Goal: Task Accomplishment & Management: Use online tool/utility

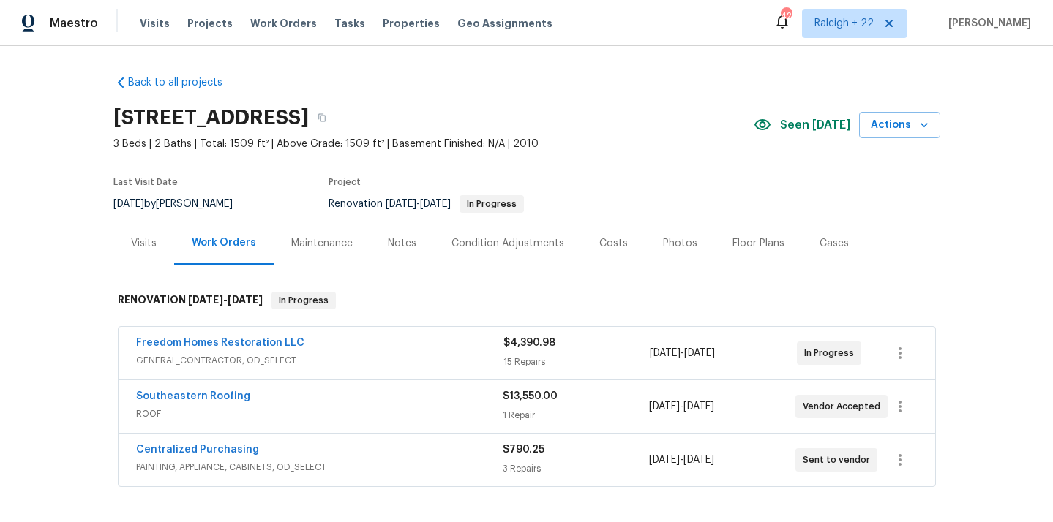
scroll to position [193, 0]
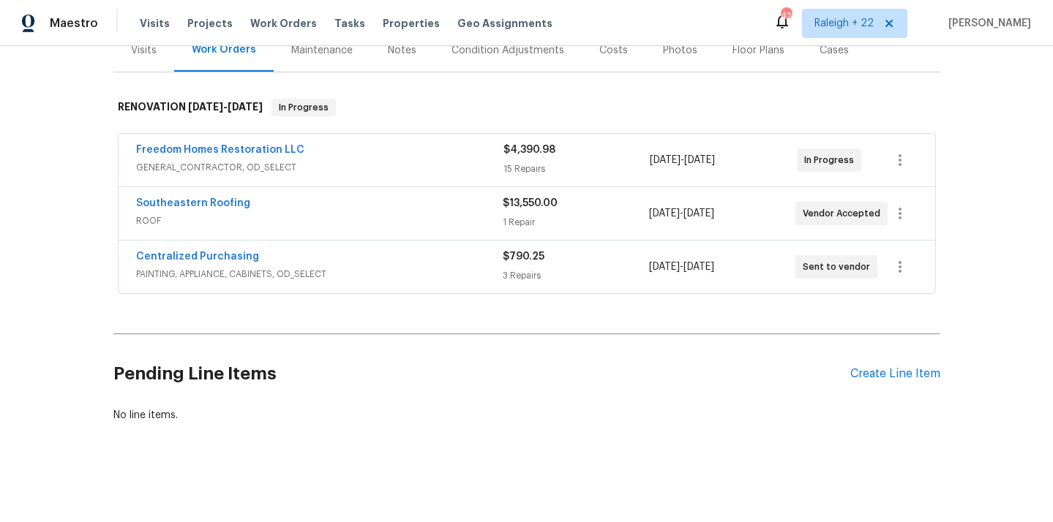
click at [261, 173] on span "GENERAL_CONTRACTOR, OD_SELECT" at bounding box center [319, 167] width 367 height 15
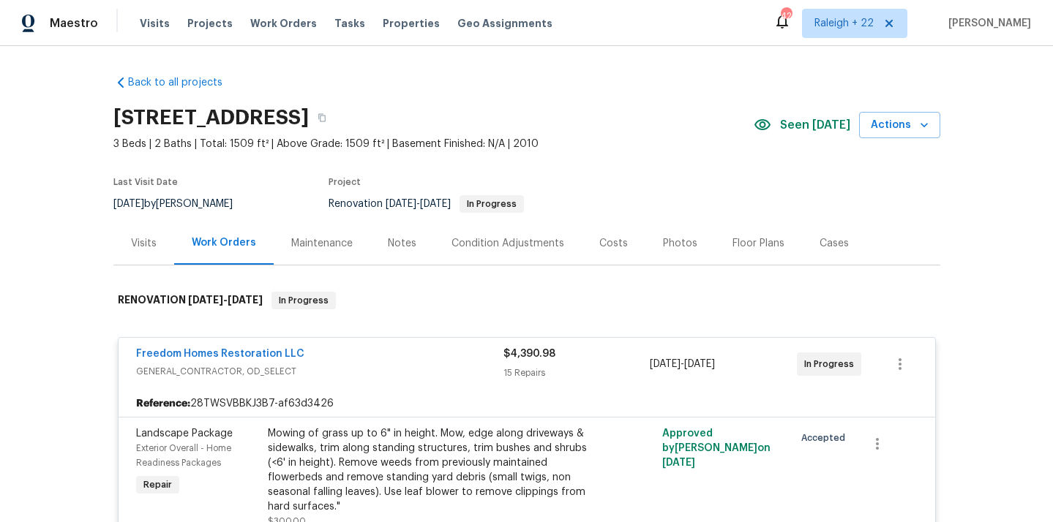
scroll to position [48, 0]
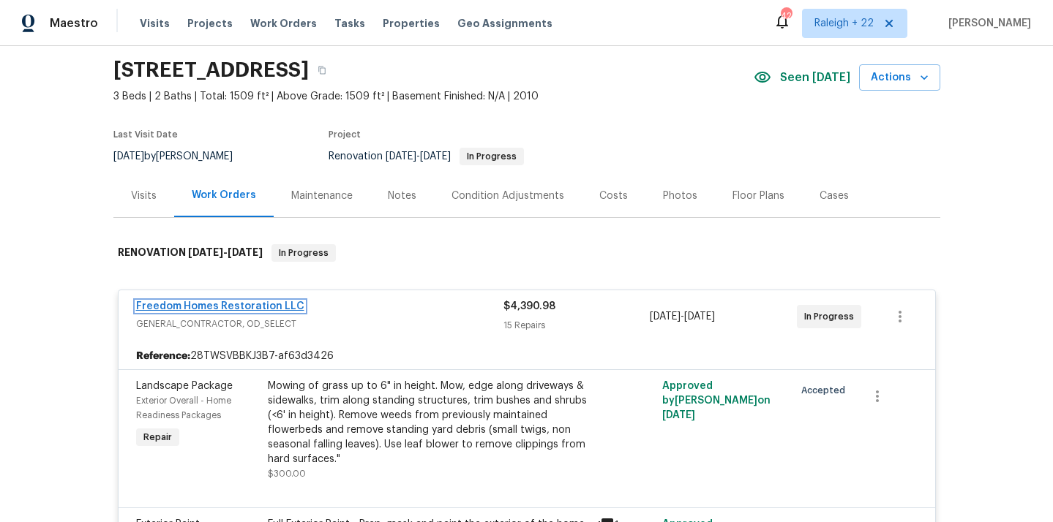
click at [233, 304] on link "Freedom Homes Restoration LLC" at bounding box center [220, 306] width 168 height 10
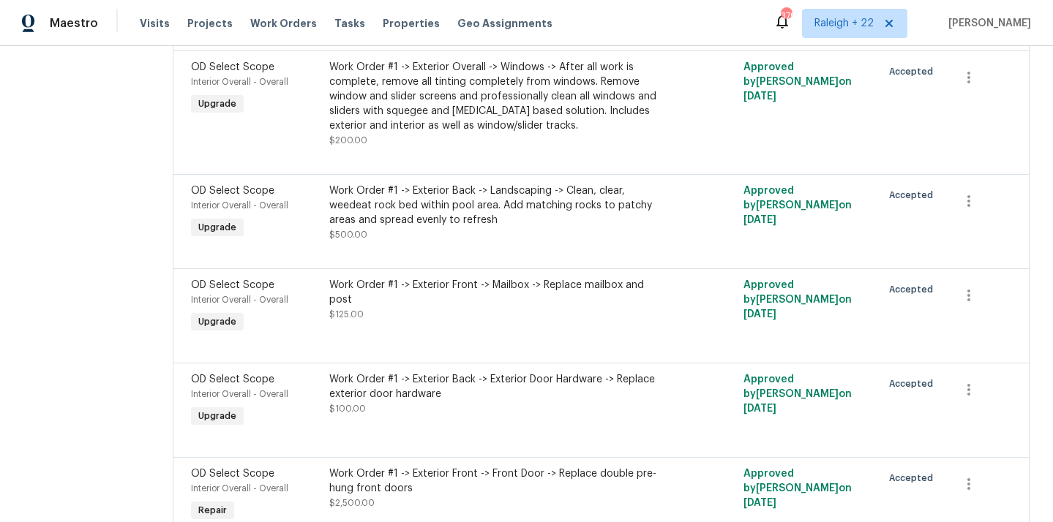
scroll to position [478, 0]
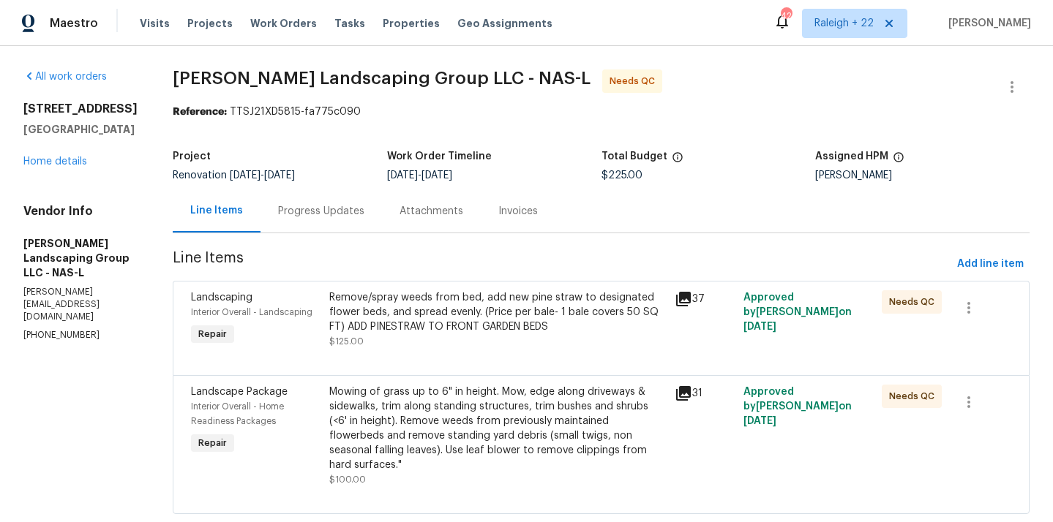
scroll to position [34, 0]
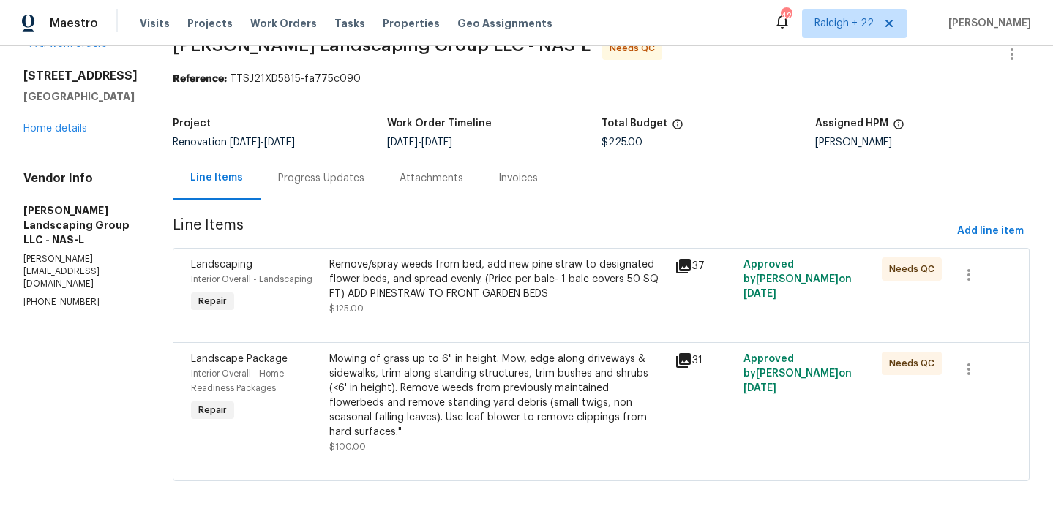
click at [468, 279] on div "Remove/spray weeds from bed, add new pine straw to designated flower beds, and …" at bounding box center [497, 279] width 336 height 44
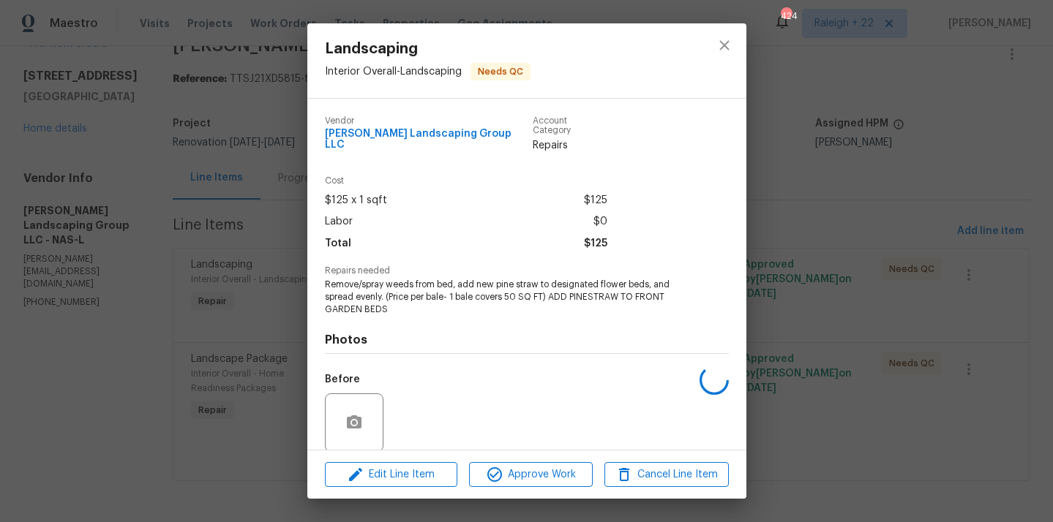
scroll to position [102, 0]
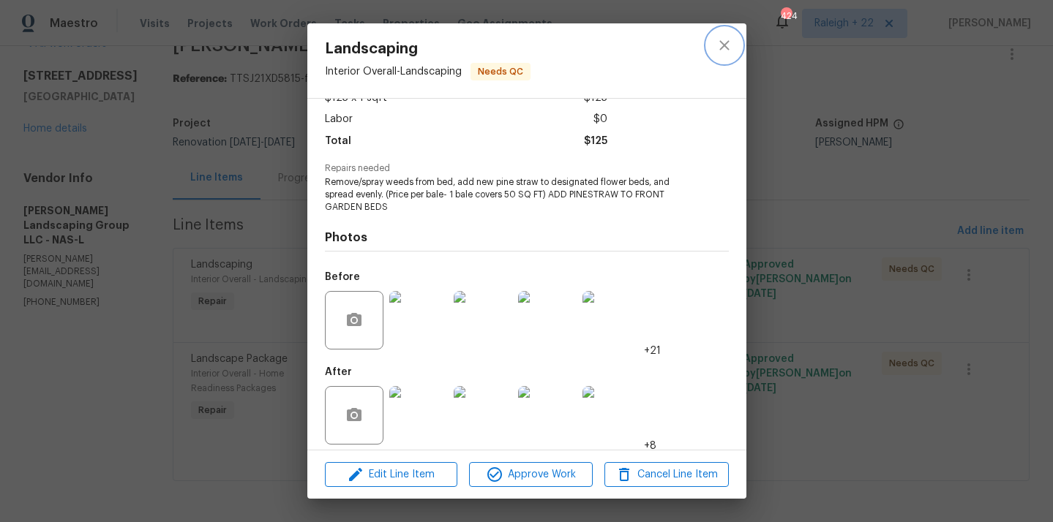
click at [731, 43] on icon "close" at bounding box center [724, 46] width 18 height 18
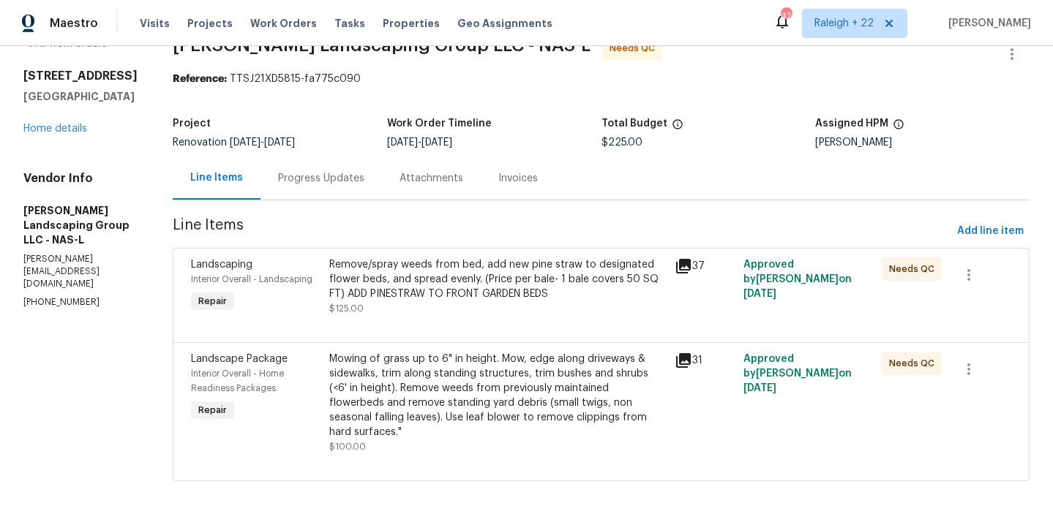
click at [531, 387] on div "Mowing of grass up to 6" in height. Mow, edge along driveways & sidewalks, trim…" at bounding box center [497, 396] width 336 height 88
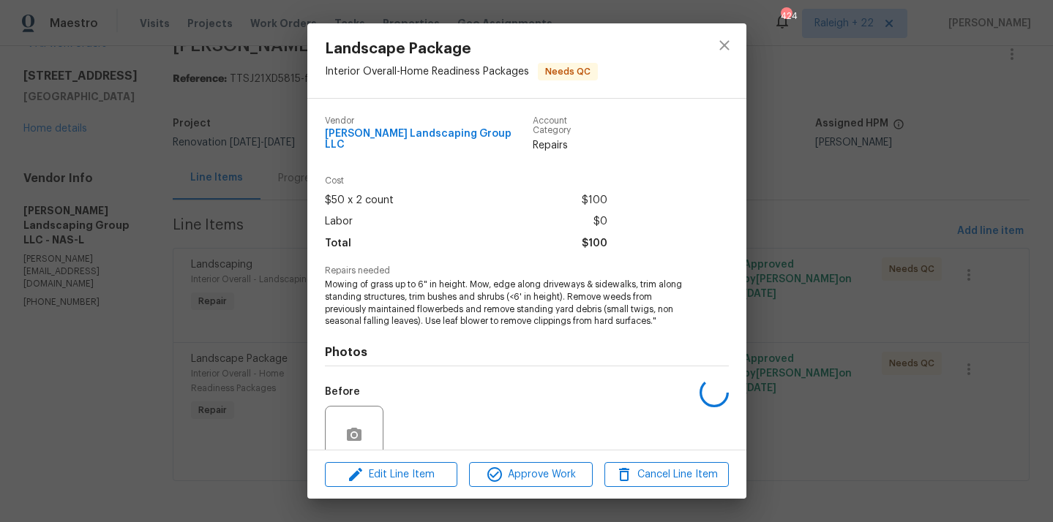
scroll to position [115, 0]
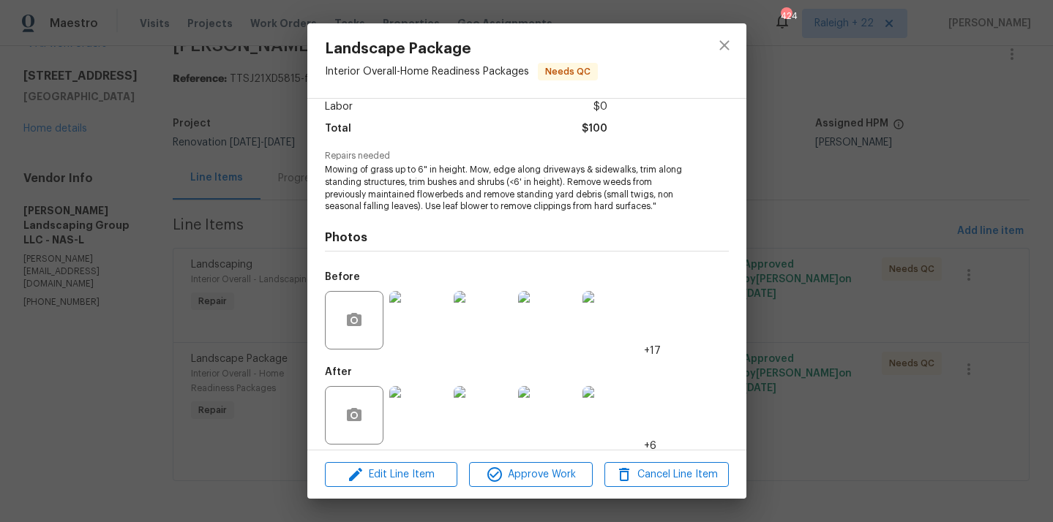
click at [416, 421] on img at bounding box center [418, 415] width 59 height 59
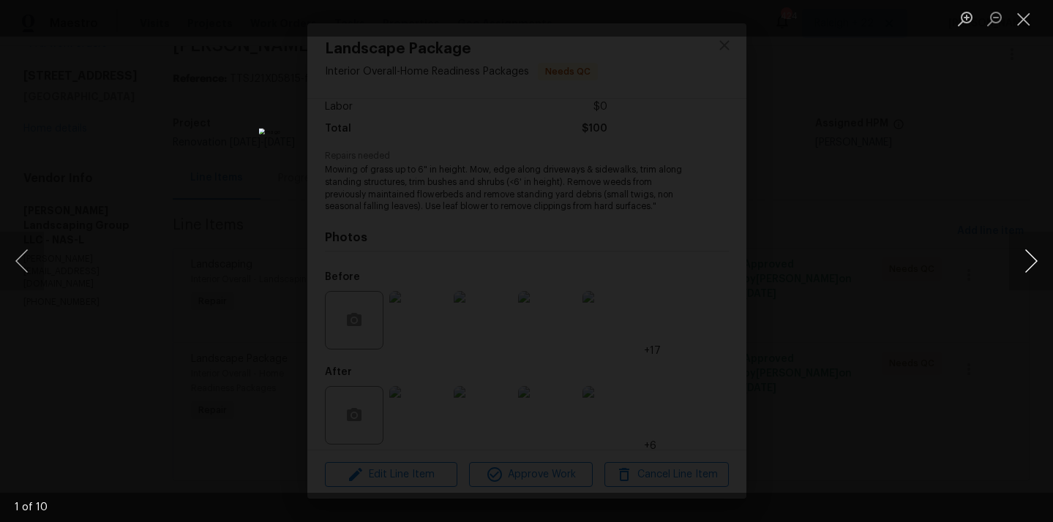
click at [1026, 261] on button "Next image" at bounding box center [1031, 261] width 44 height 59
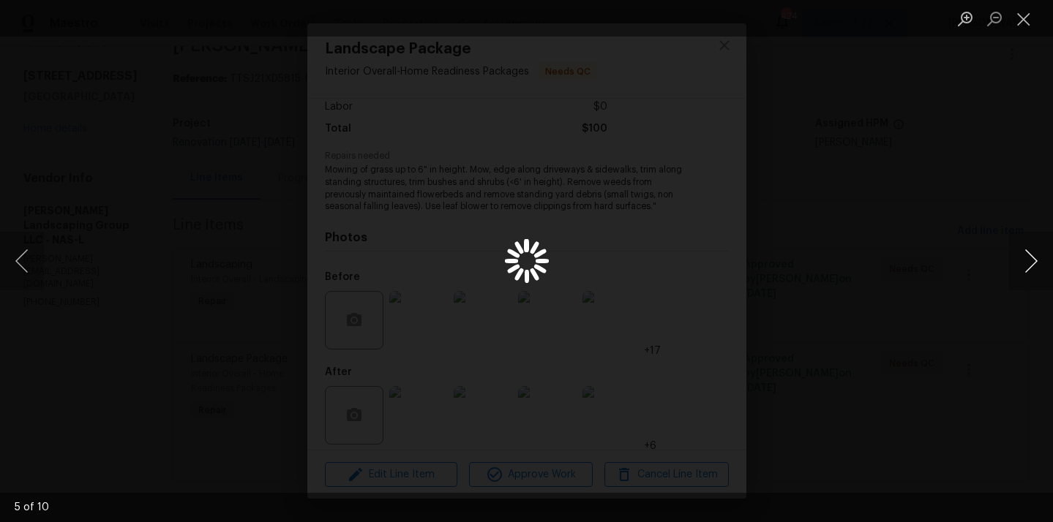
click at [1026, 261] on button "Next image" at bounding box center [1031, 261] width 44 height 59
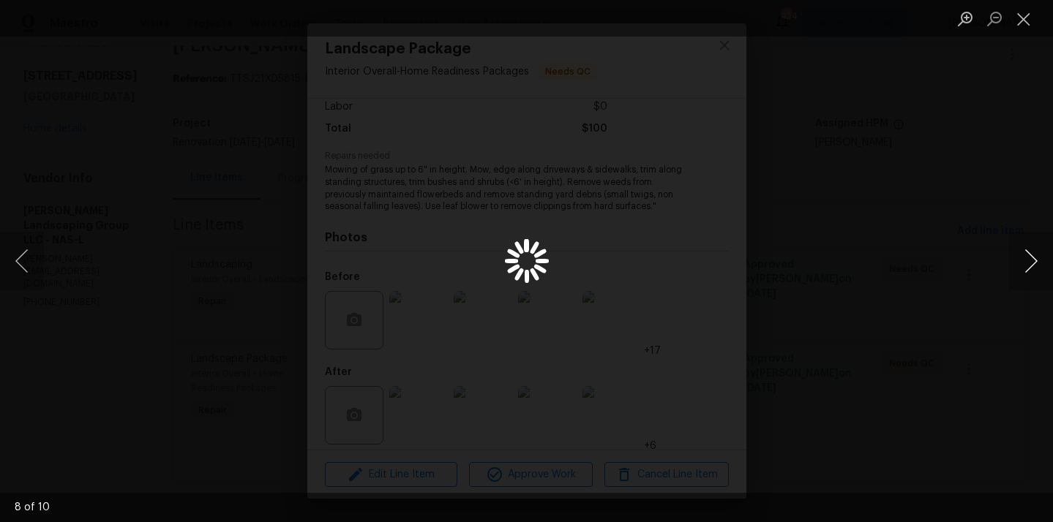
click at [1026, 261] on button "Next image" at bounding box center [1031, 261] width 44 height 59
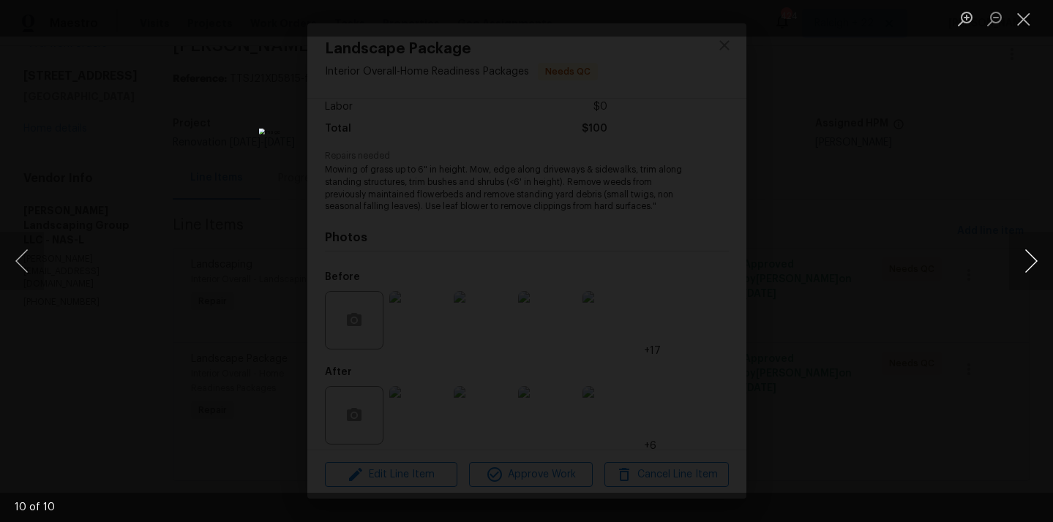
click at [1026, 261] on button "Next image" at bounding box center [1031, 261] width 44 height 59
click at [17, 264] on button "Previous image" at bounding box center [22, 261] width 44 height 59
click at [1031, 18] on button "Close lightbox" at bounding box center [1023, 19] width 29 height 26
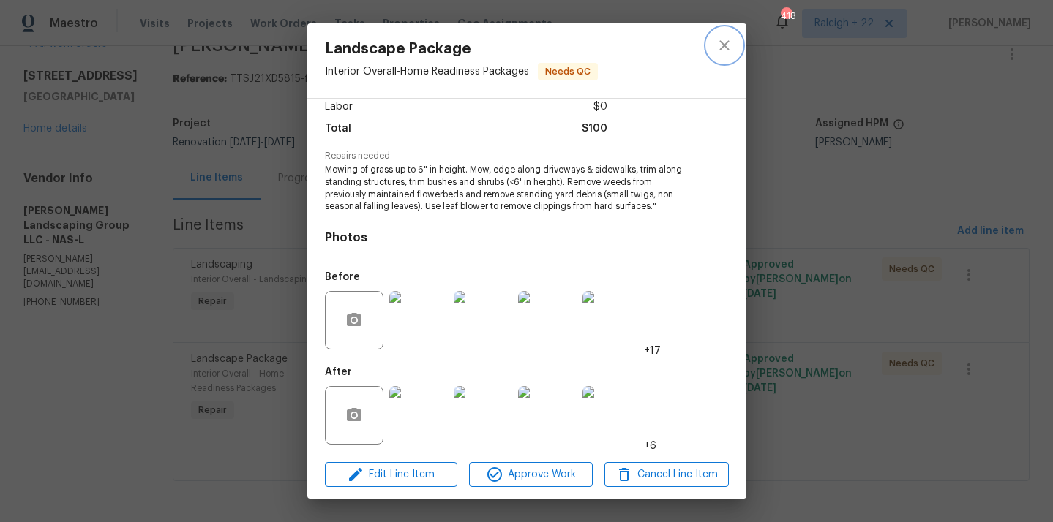
click at [727, 45] on icon "close" at bounding box center [724, 46] width 18 height 18
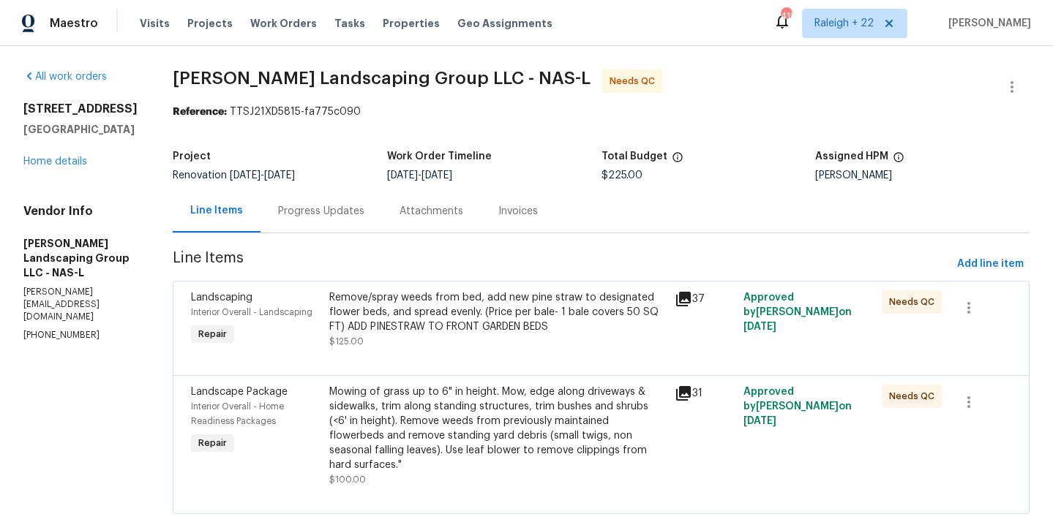
scroll to position [34, 0]
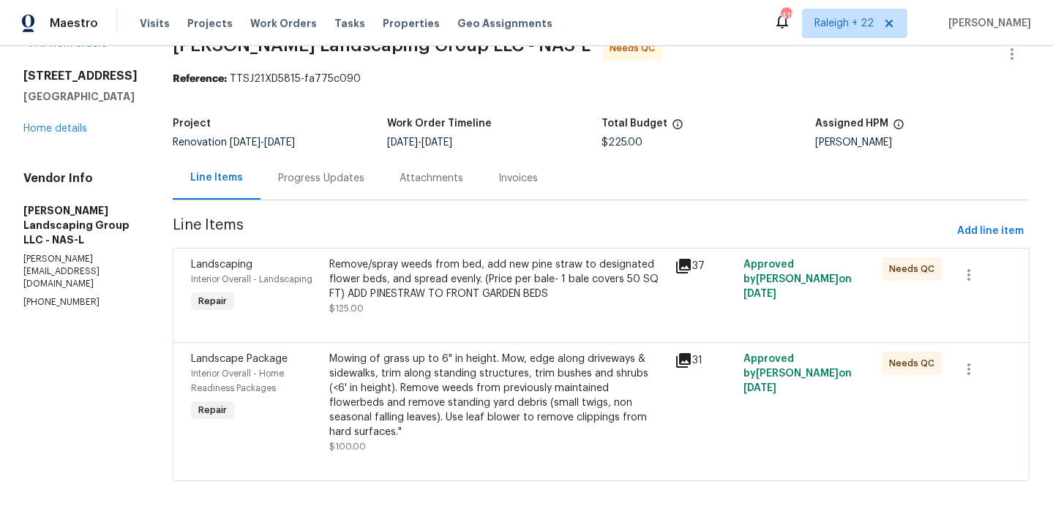
click at [407, 380] on div "Mowing of grass up to 6" in height. Mow, edge along driveways & sidewalks, trim…" at bounding box center [497, 396] width 336 height 88
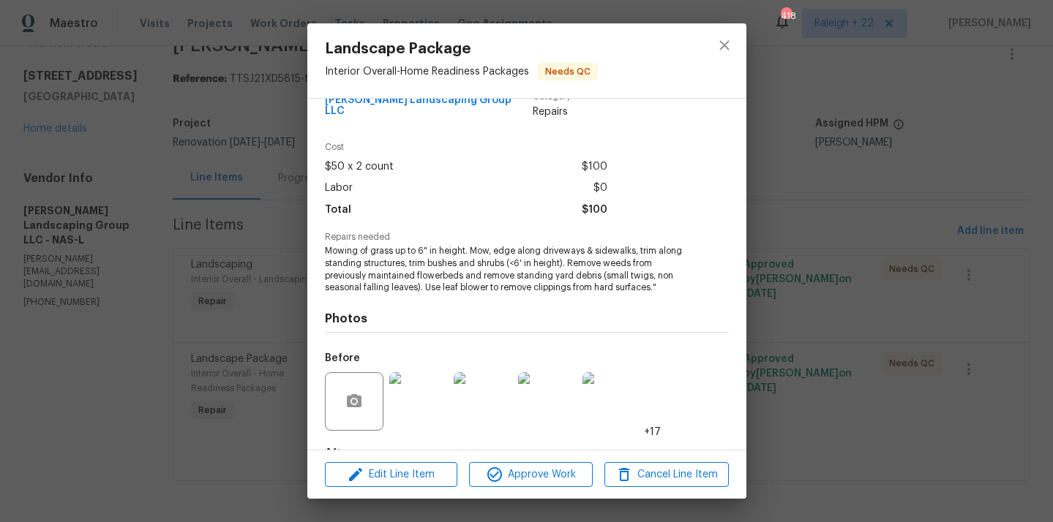
scroll to position [115, 0]
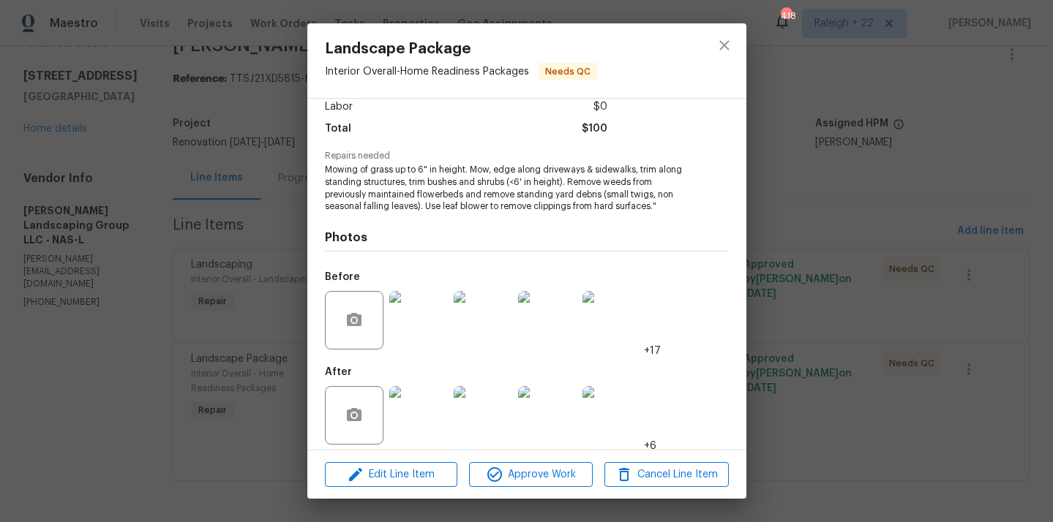
click at [405, 424] on img at bounding box center [418, 415] width 59 height 59
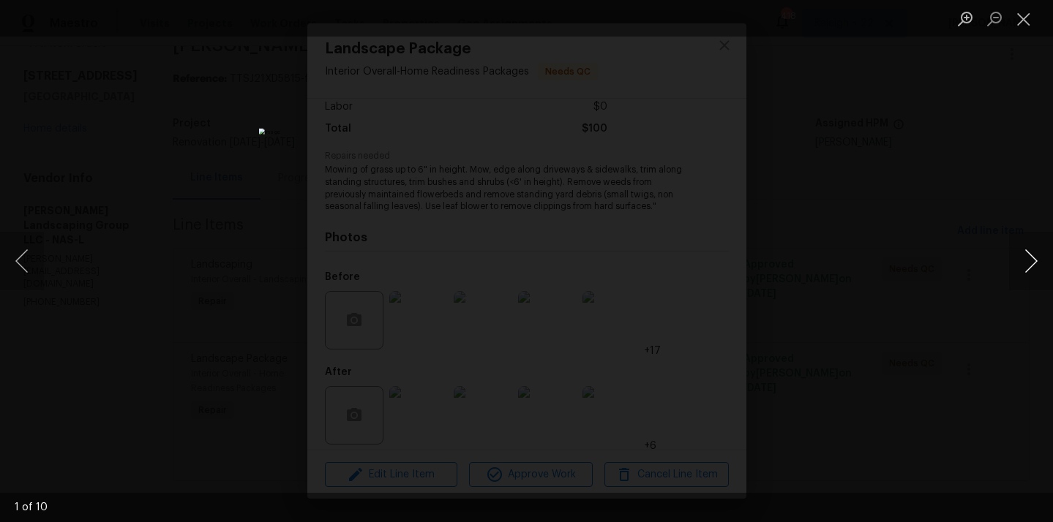
click at [1027, 273] on button "Next image" at bounding box center [1031, 261] width 44 height 59
click at [1031, 266] on button "Next image" at bounding box center [1031, 261] width 44 height 59
click at [1028, 264] on button "Next image" at bounding box center [1031, 261] width 44 height 59
click at [1032, 263] on button "Next image" at bounding box center [1031, 261] width 44 height 59
click at [1017, 263] on button "Next image" at bounding box center [1031, 261] width 44 height 59
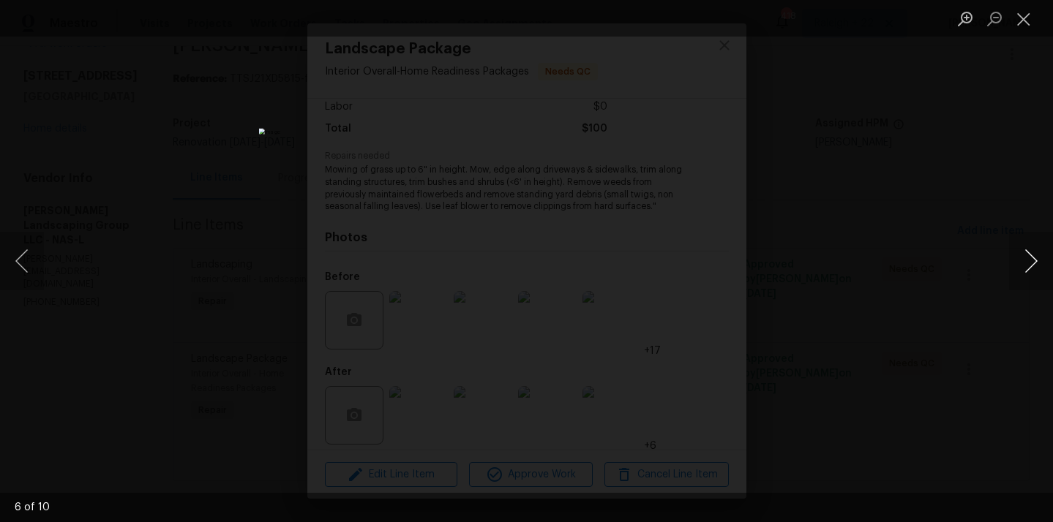
click at [1030, 252] on button "Next image" at bounding box center [1031, 261] width 44 height 59
click at [1025, 268] on button "Next image" at bounding box center [1031, 261] width 44 height 59
click at [1028, 250] on button "Next image" at bounding box center [1031, 261] width 44 height 59
click at [1029, 267] on button "Next image" at bounding box center [1031, 261] width 44 height 59
click at [1021, 15] on button "Close lightbox" at bounding box center [1023, 19] width 29 height 26
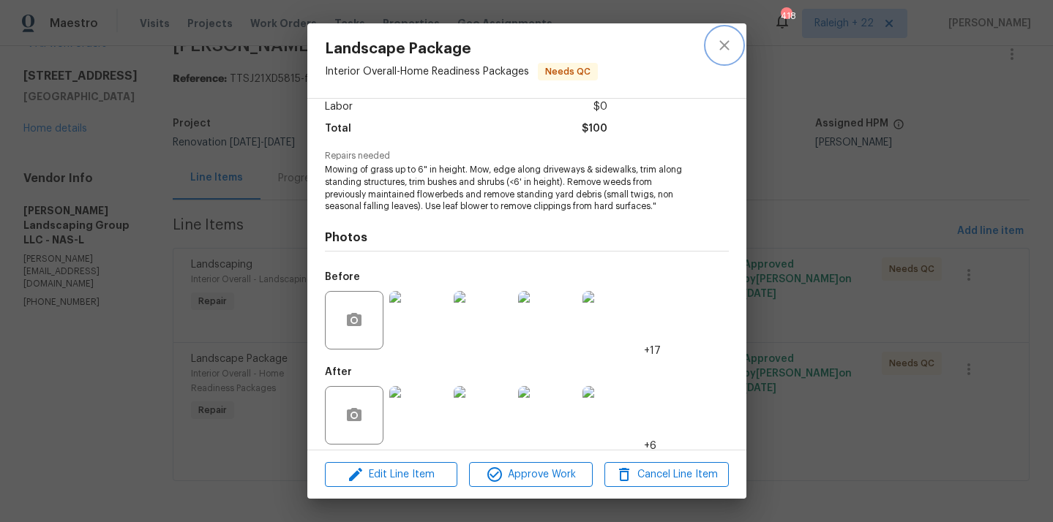
click at [728, 44] on icon "close" at bounding box center [724, 46] width 18 height 18
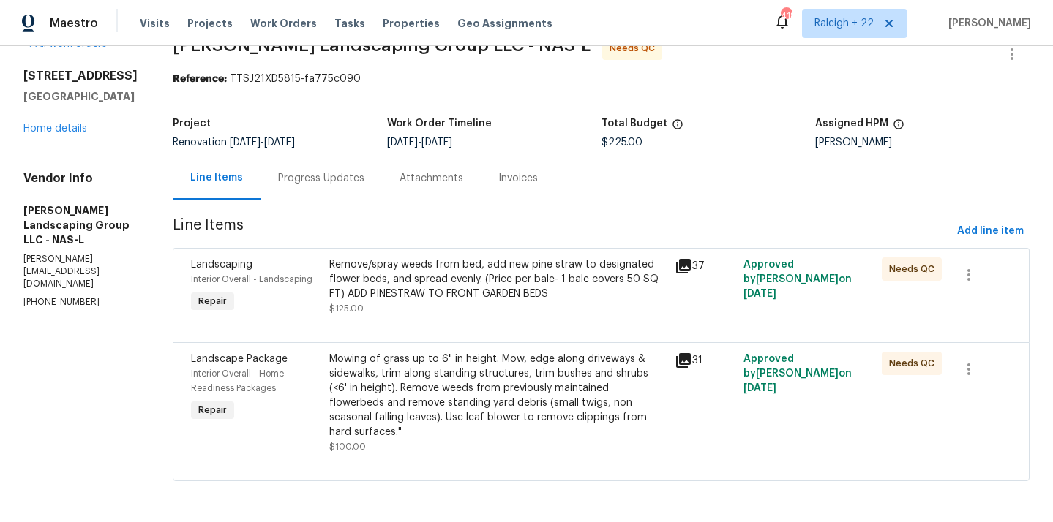
click at [460, 297] on div "Remove/spray weeds from bed, add new pine straw to designated flower beds, and …" at bounding box center [497, 279] width 336 height 44
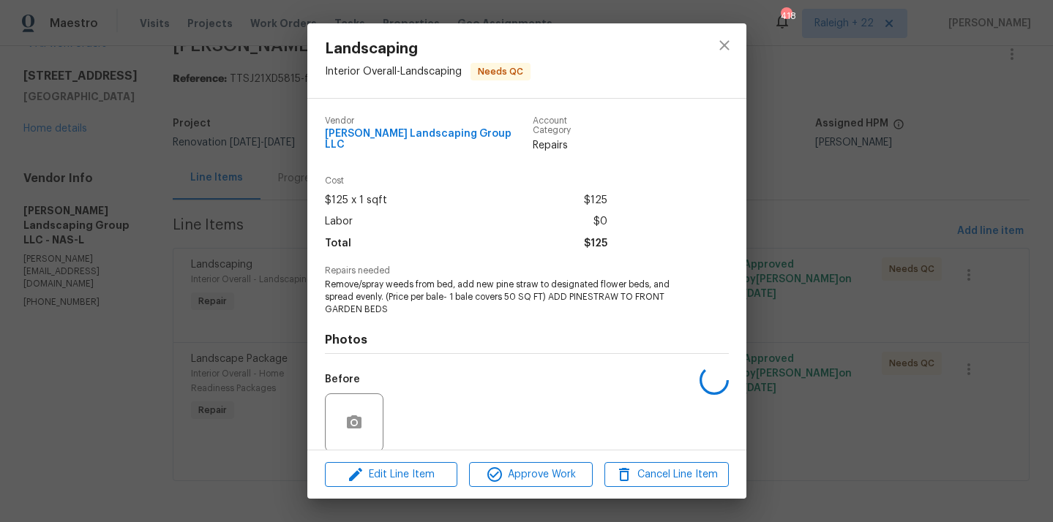
scroll to position [102, 0]
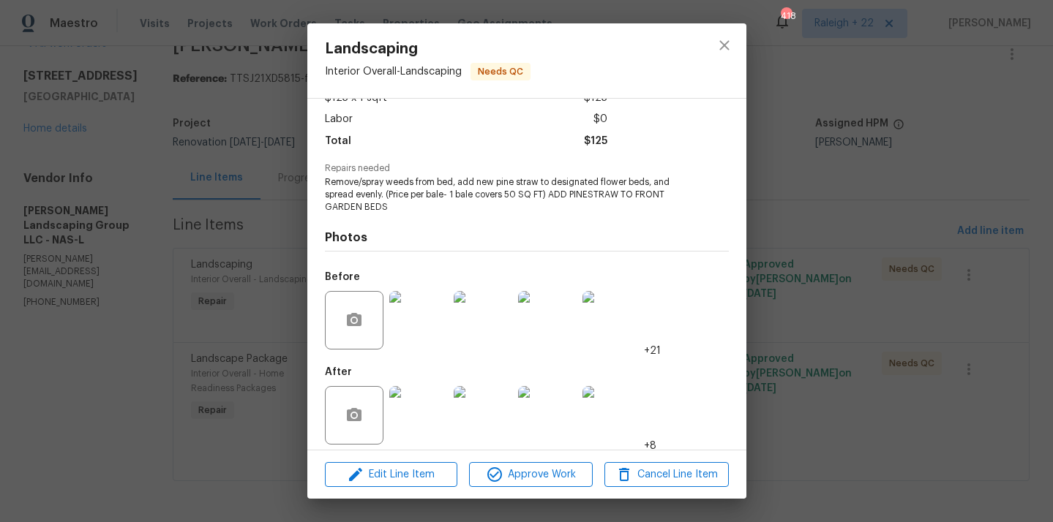
click at [415, 395] on img at bounding box center [418, 415] width 59 height 59
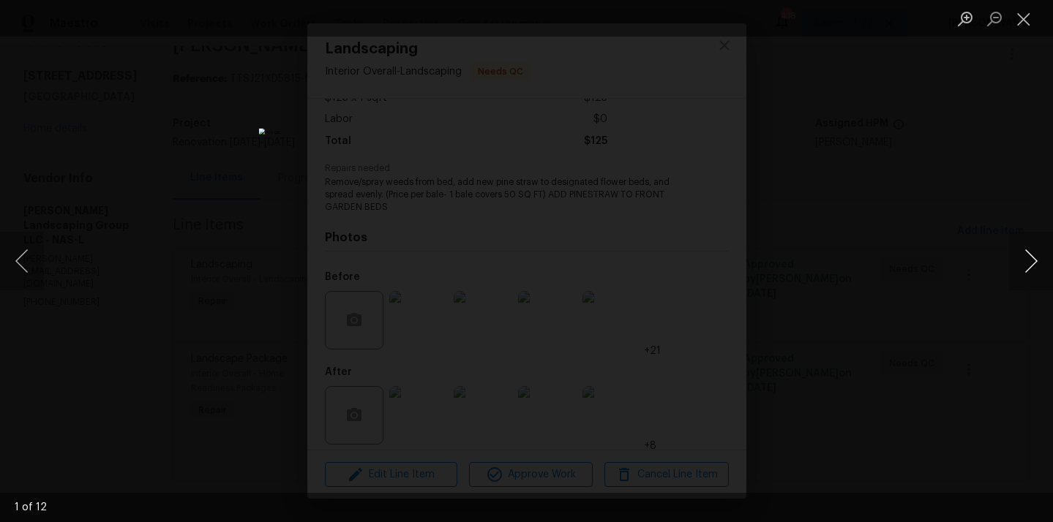
click at [1023, 251] on button "Next image" at bounding box center [1031, 261] width 44 height 59
click at [1023, 257] on button "Next image" at bounding box center [1031, 261] width 44 height 59
click at [1026, 267] on button "Next image" at bounding box center [1031, 261] width 44 height 59
click at [1031, 250] on button "Next image" at bounding box center [1031, 261] width 44 height 59
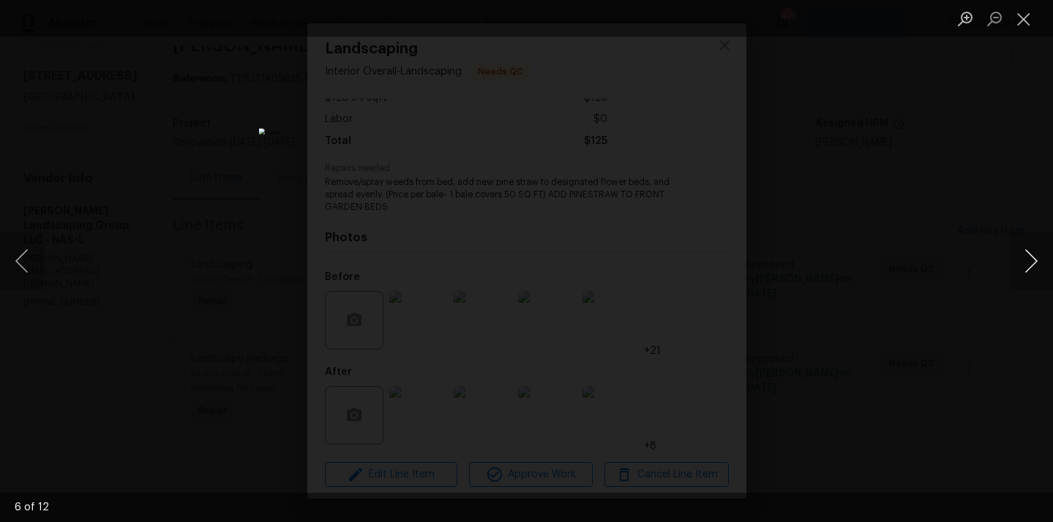
click at [1032, 252] on button "Next image" at bounding box center [1031, 261] width 44 height 59
click at [1031, 252] on button "Next image" at bounding box center [1031, 261] width 44 height 59
click at [1031, 253] on button "Next image" at bounding box center [1031, 261] width 44 height 59
click at [1024, 263] on button "Next image" at bounding box center [1031, 261] width 44 height 59
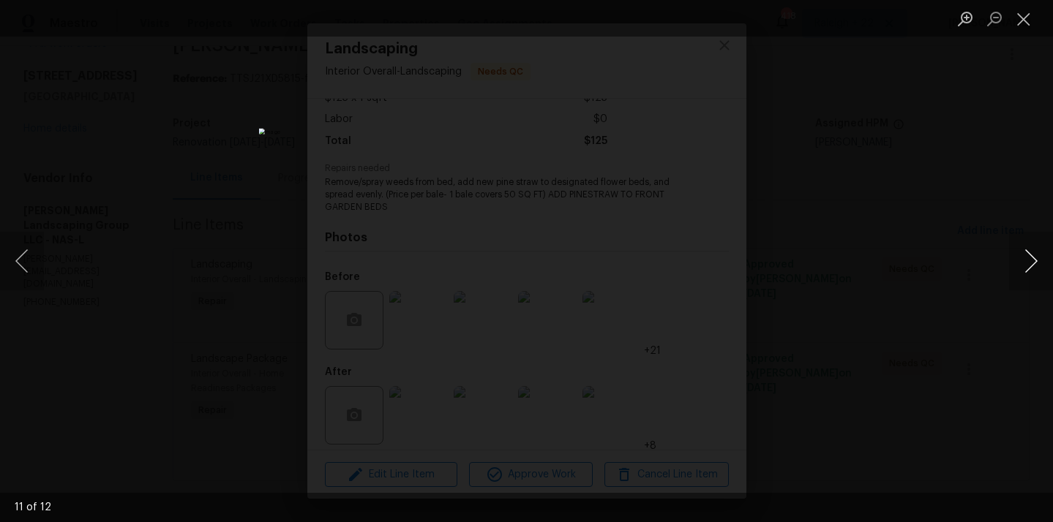
click at [1033, 264] on button "Next image" at bounding box center [1031, 261] width 44 height 59
click at [1020, 23] on button "Close lightbox" at bounding box center [1023, 19] width 29 height 26
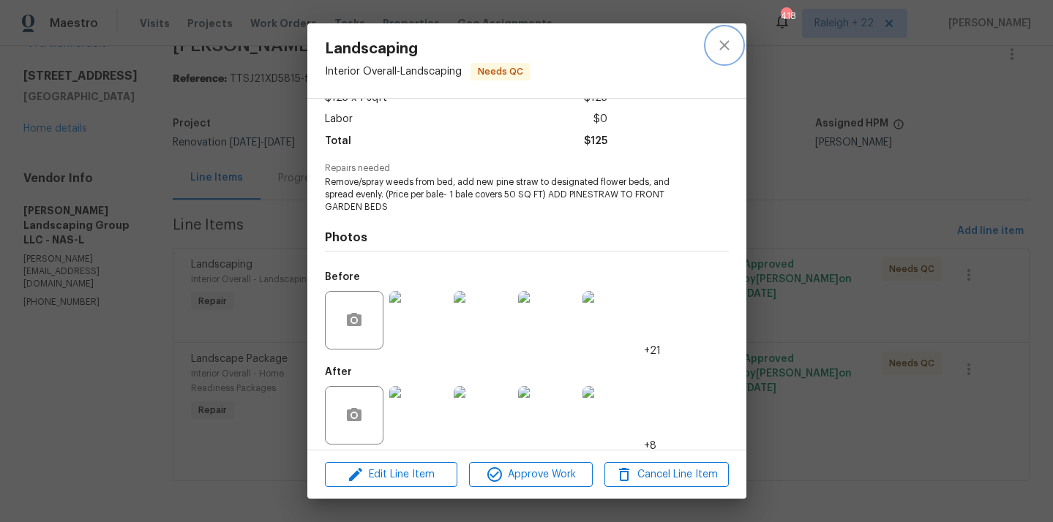
click at [731, 45] on icon "close" at bounding box center [724, 46] width 18 height 18
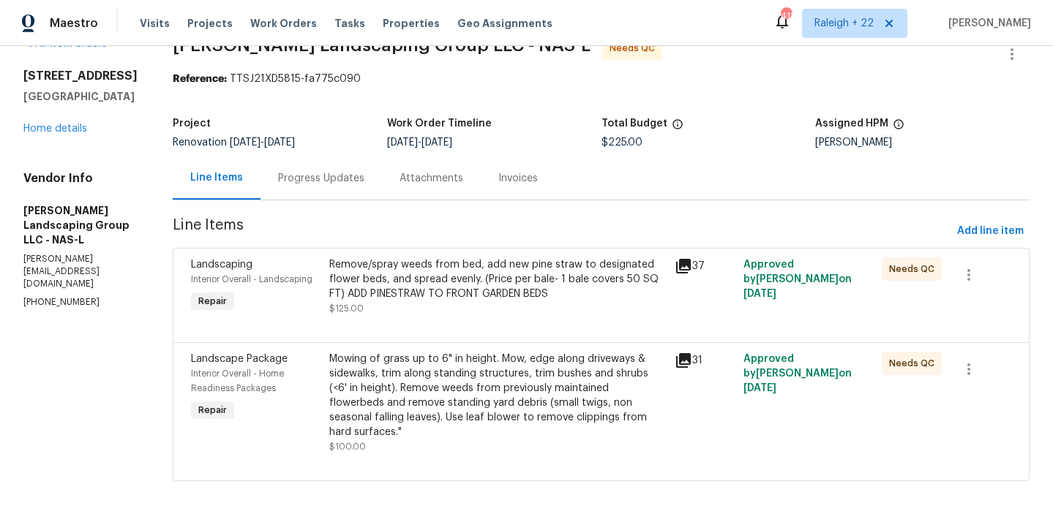
scroll to position [0, 0]
